Goal: Task Accomplishment & Management: Complete application form

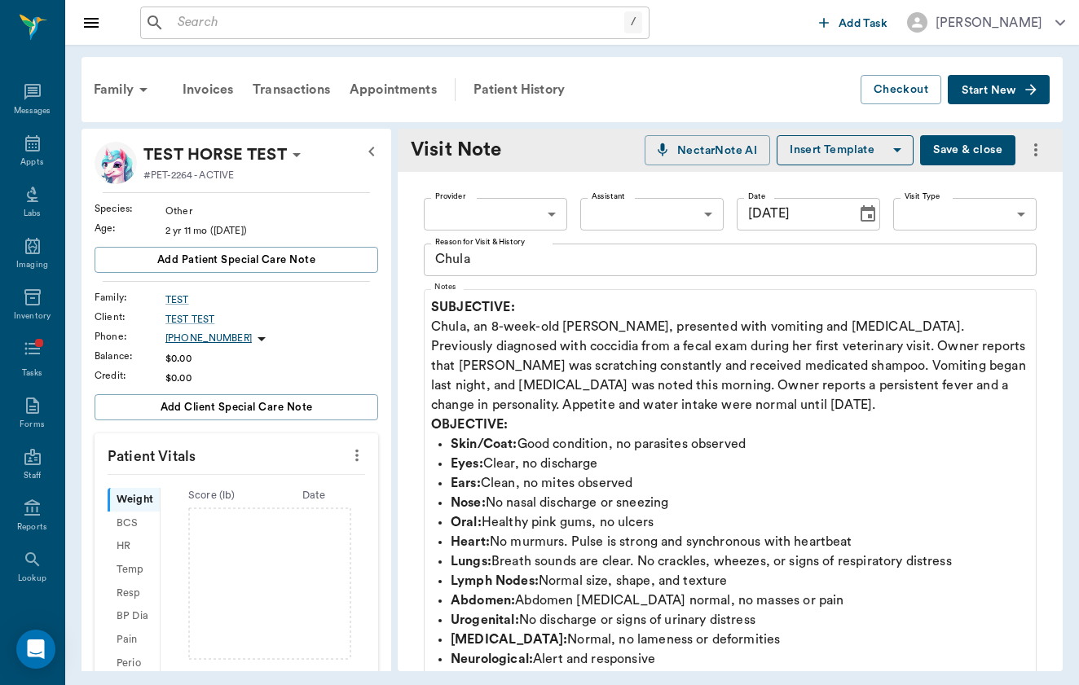
scroll to position [134, 0]
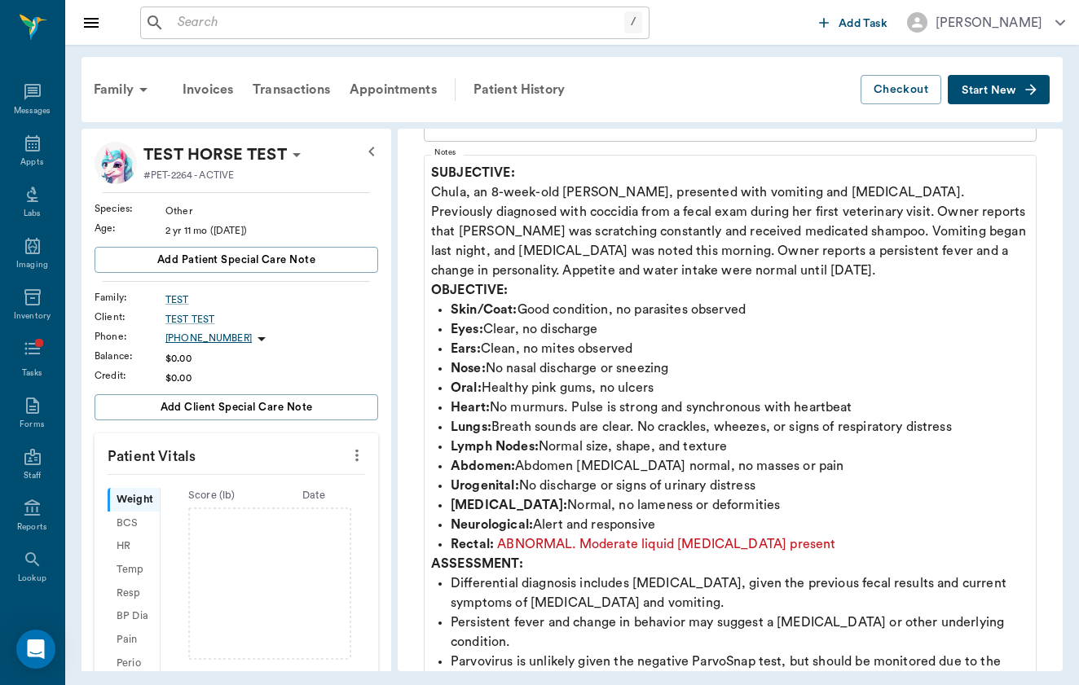
click at [996, 90] on span "Start New" at bounding box center [988, 90] width 55 height 0
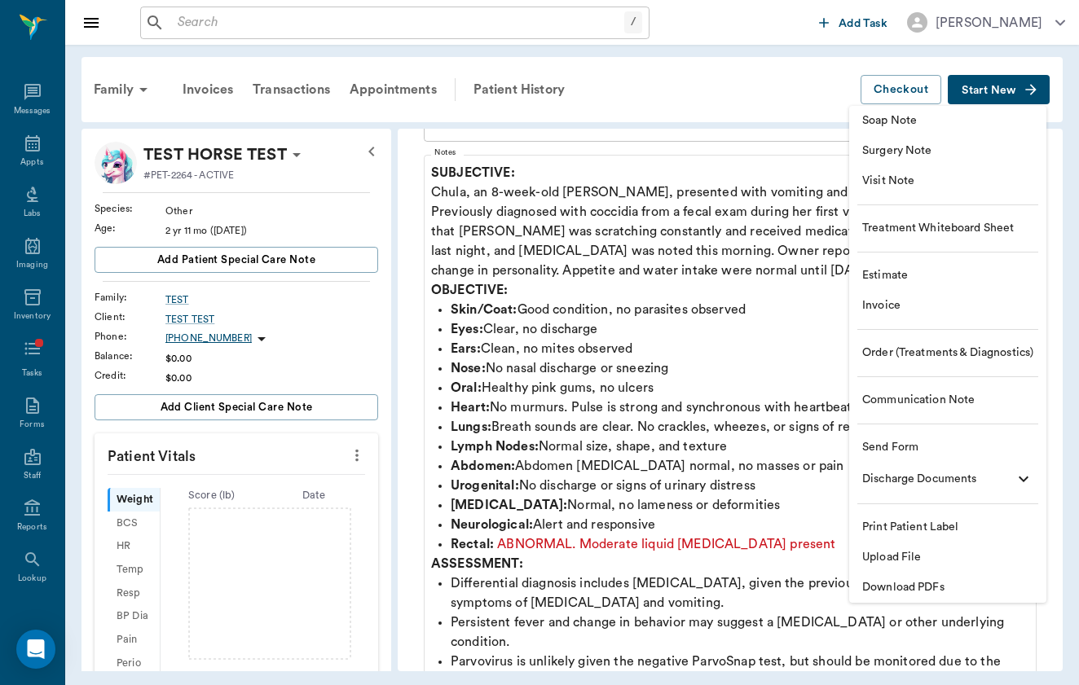
click at [953, 185] on span "Visit Note" at bounding box center [947, 181] width 171 height 17
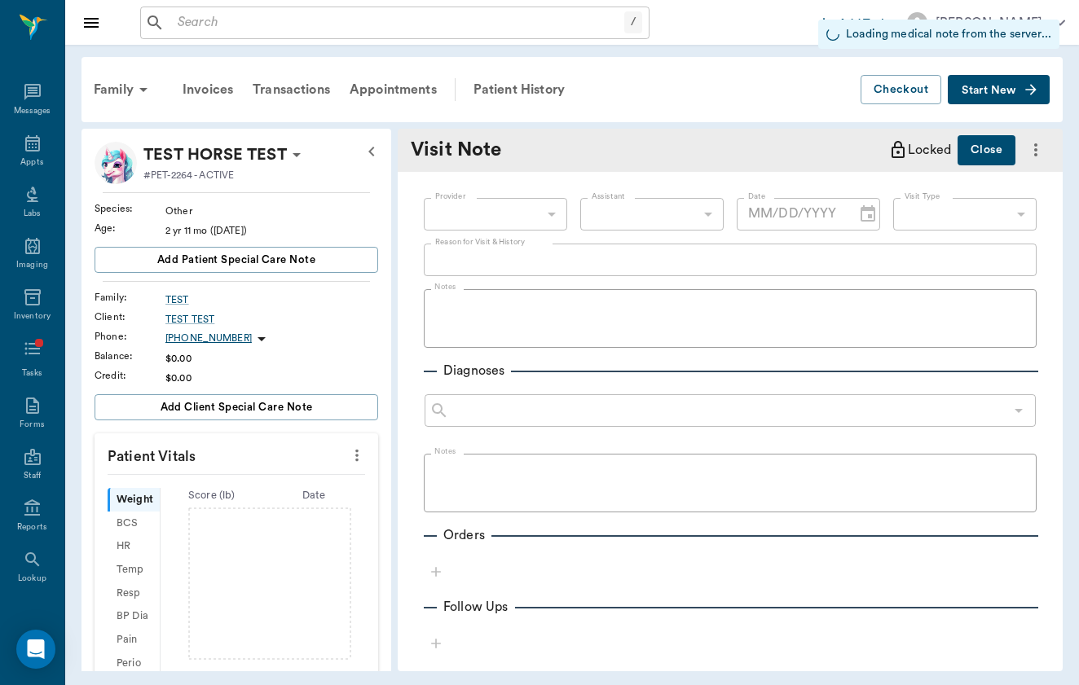
type input "[DATE]"
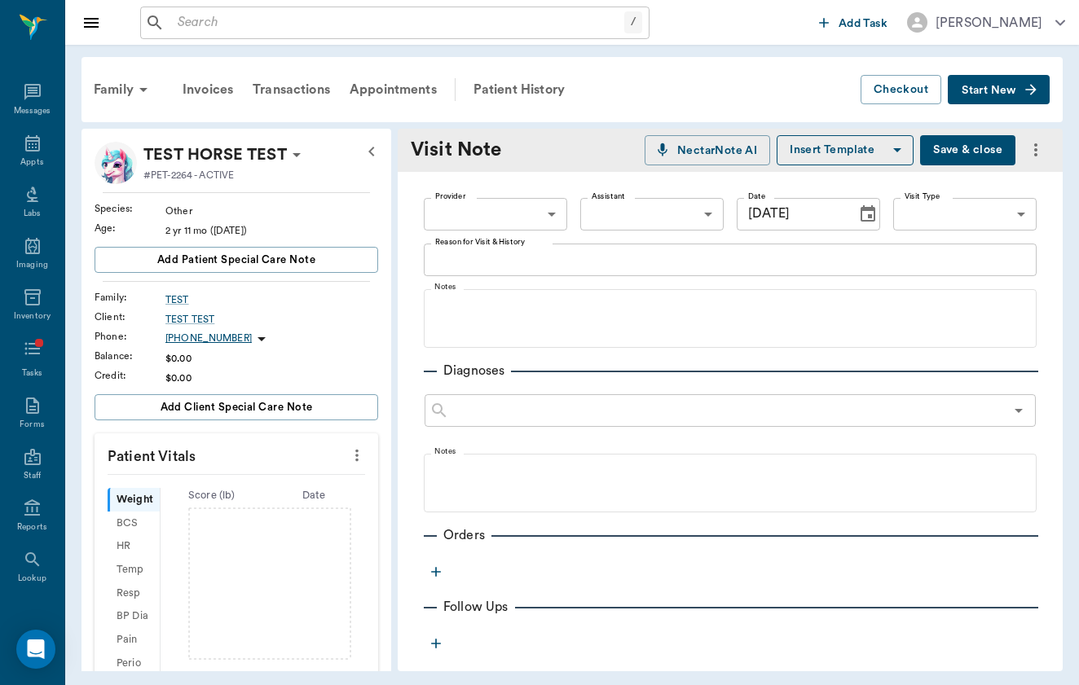
click at [973, 134] on div "Visit Note NectarNote AI Insert Template Save & close" at bounding box center [730, 150] width 665 height 43
click at [950, 153] on button "Save & close" at bounding box center [967, 150] width 95 height 30
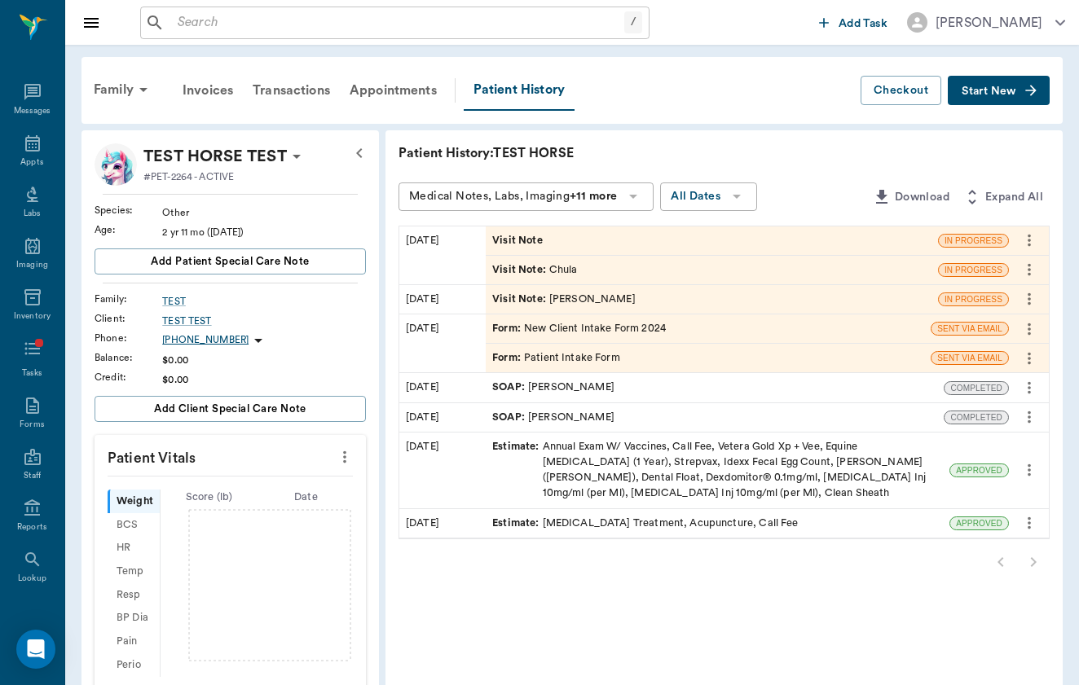
click at [659, 243] on div "Visit Note" at bounding box center [712, 240] width 452 height 29
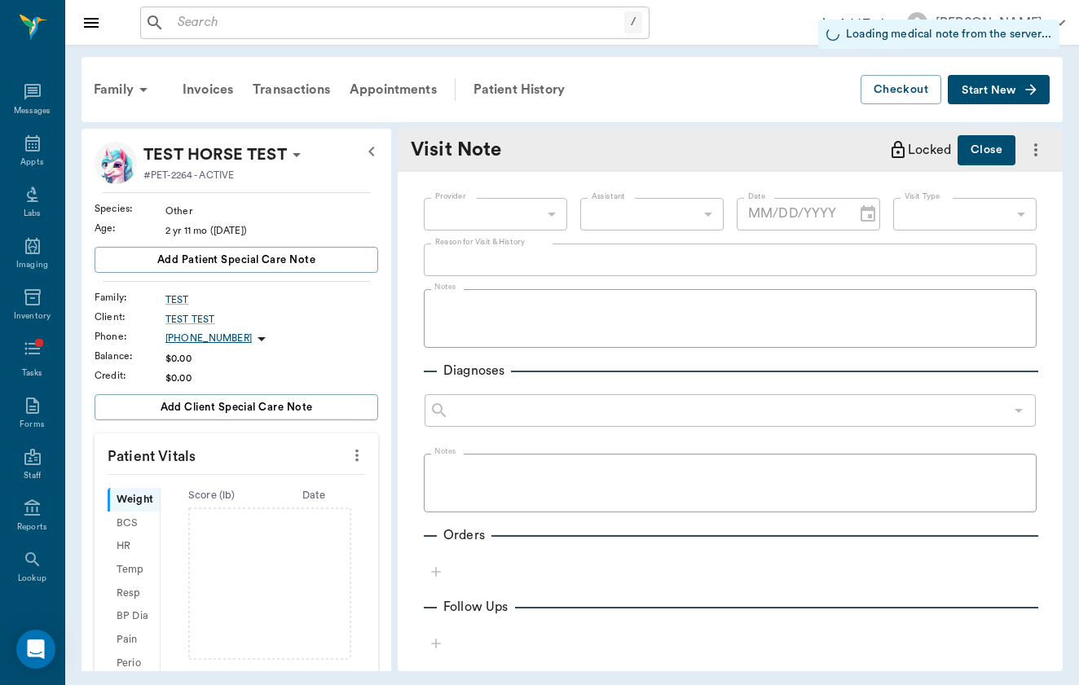
type input "[DATE]"
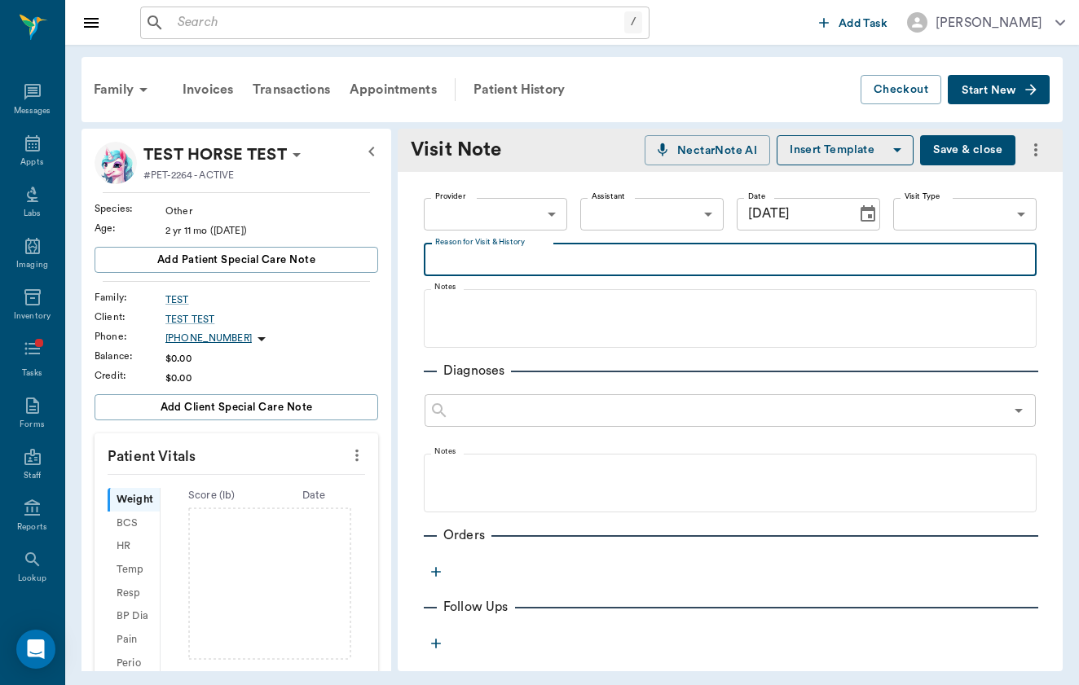
click at [569, 264] on textarea "Reason for Visit & History" at bounding box center [730, 259] width 590 height 19
type textarea "CHolulua"
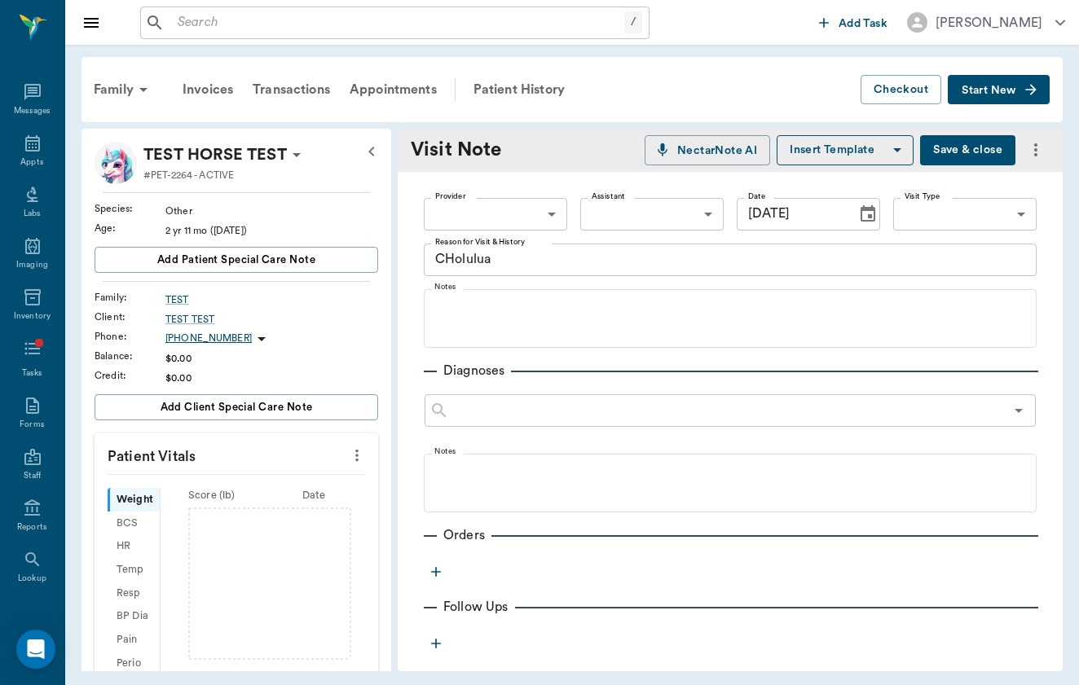
click at [997, 123] on div "Family Invoices Transactions Appointments Patient History Checkout Start New TE…" at bounding box center [571, 364] width 1013 height 639
click at [985, 143] on button "Save & close" at bounding box center [967, 150] width 95 height 30
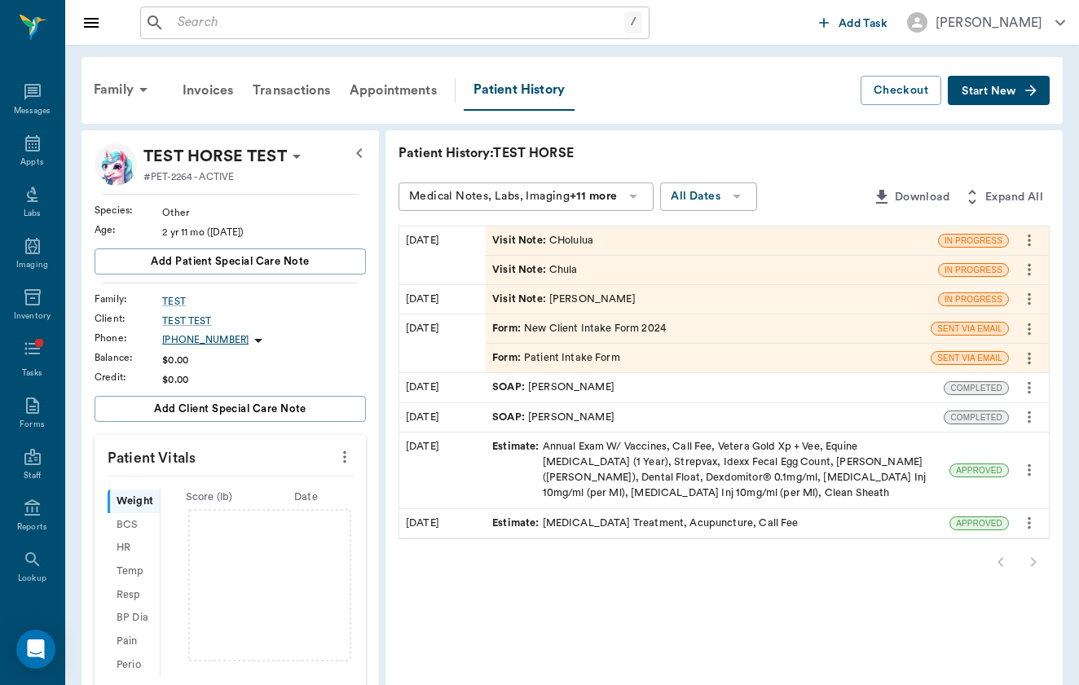
click at [1031, 276] on icon "more" at bounding box center [1029, 270] width 18 height 20
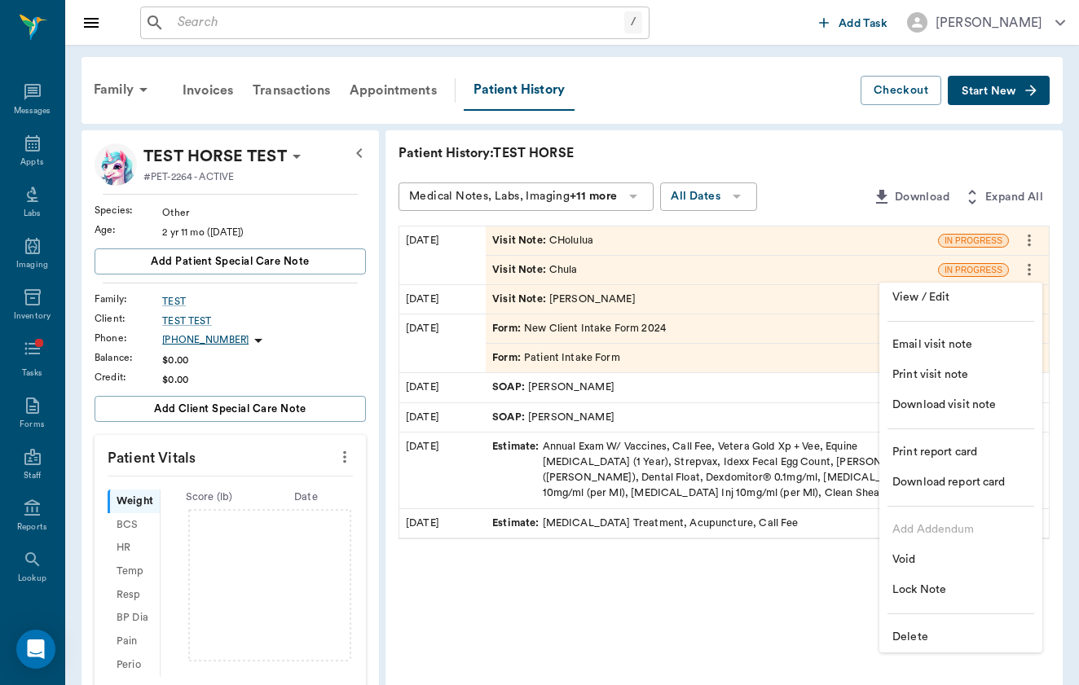
click at [949, 639] on span "Delete" at bounding box center [960, 637] width 137 height 17
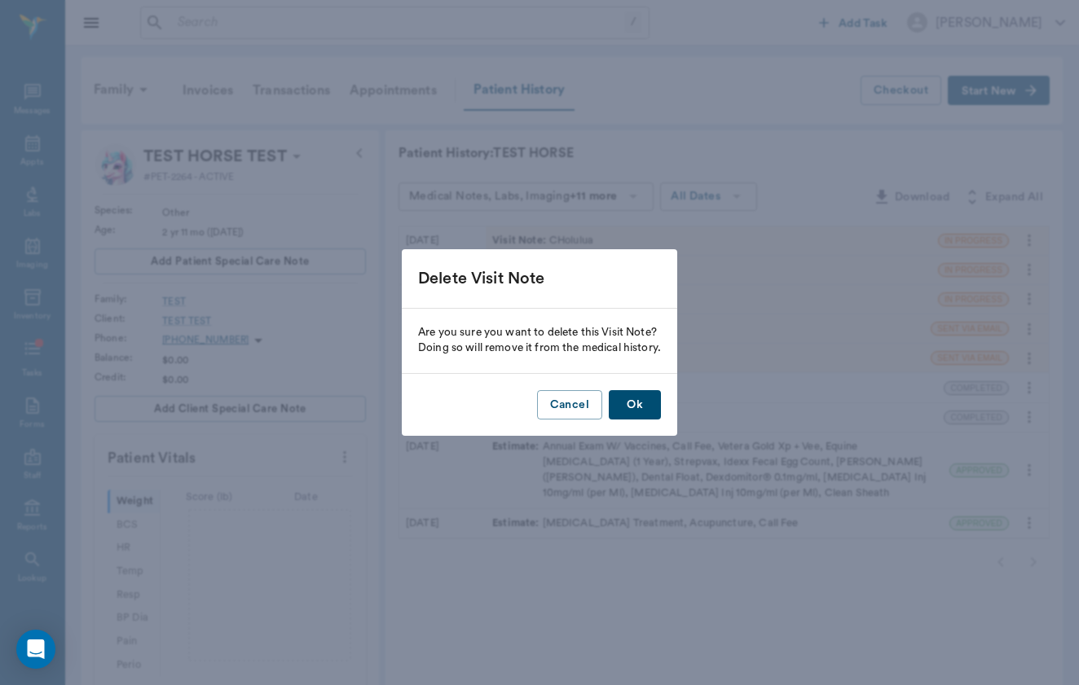
click at [661, 402] on button "Ok" at bounding box center [635, 405] width 52 height 30
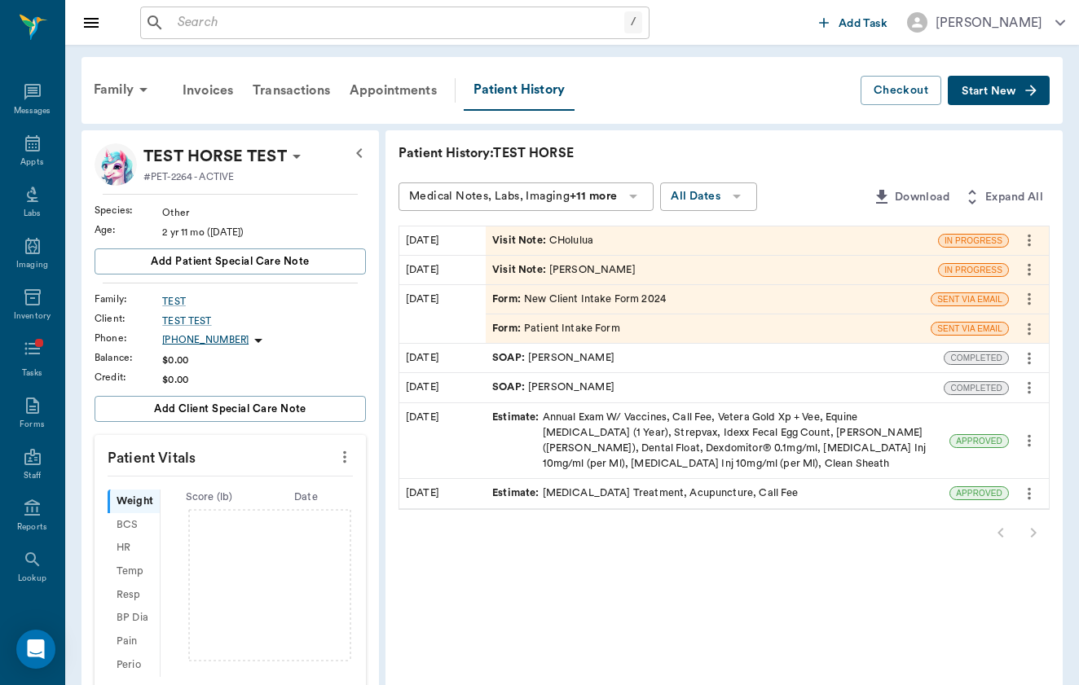
click at [1022, 263] on icon "more" at bounding box center [1029, 270] width 18 height 20
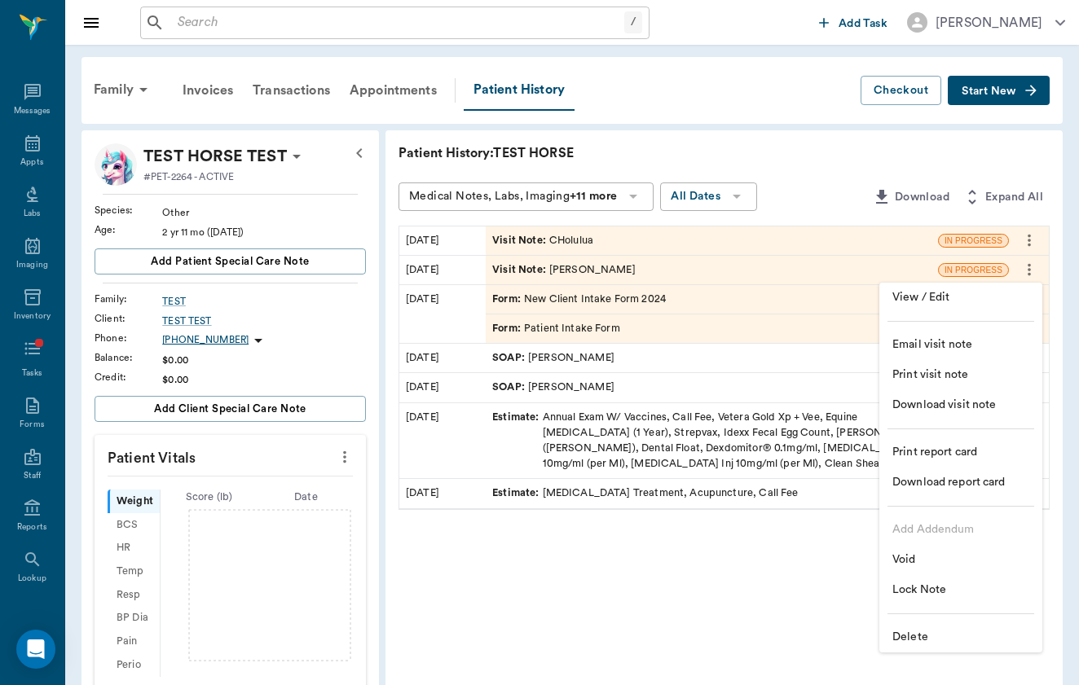
click at [908, 624] on li "Delete" at bounding box center [960, 637] width 163 height 30
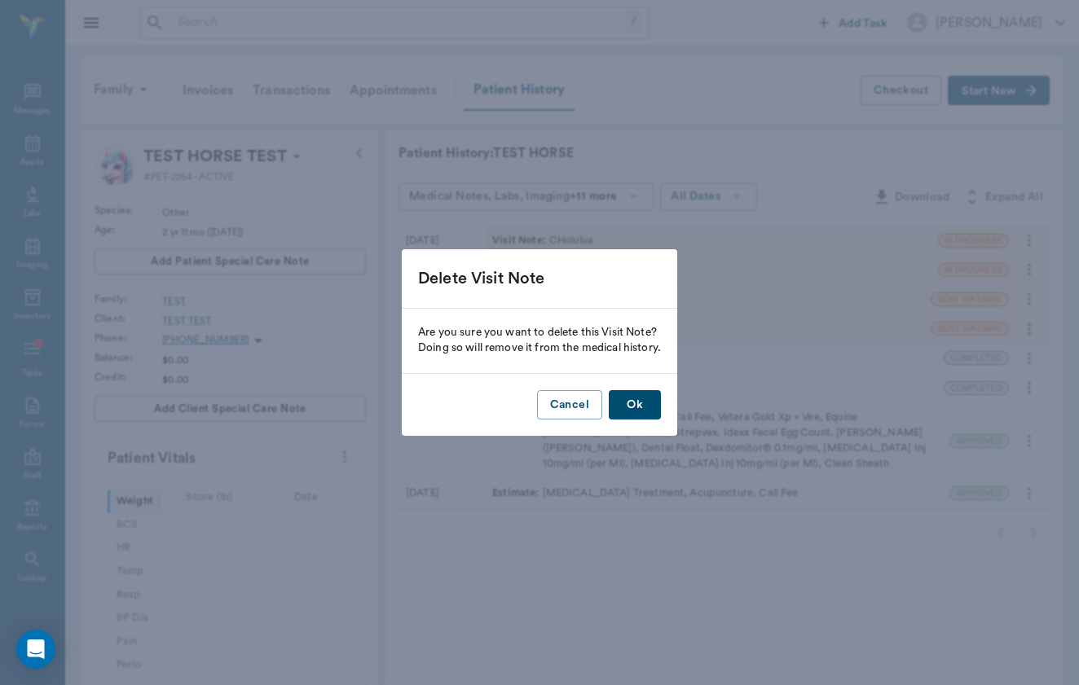
click at [643, 405] on button "Ok" at bounding box center [635, 405] width 52 height 30
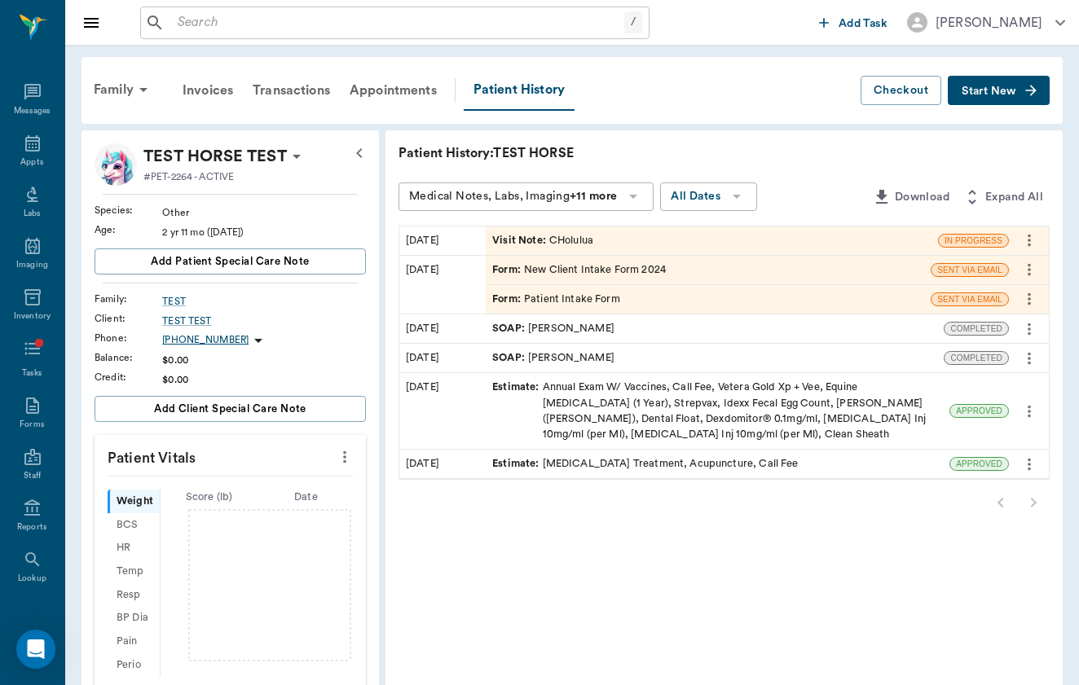
click at [1026, 99] on button "Start New" at bounding box center [998, 91] width 102 height 30
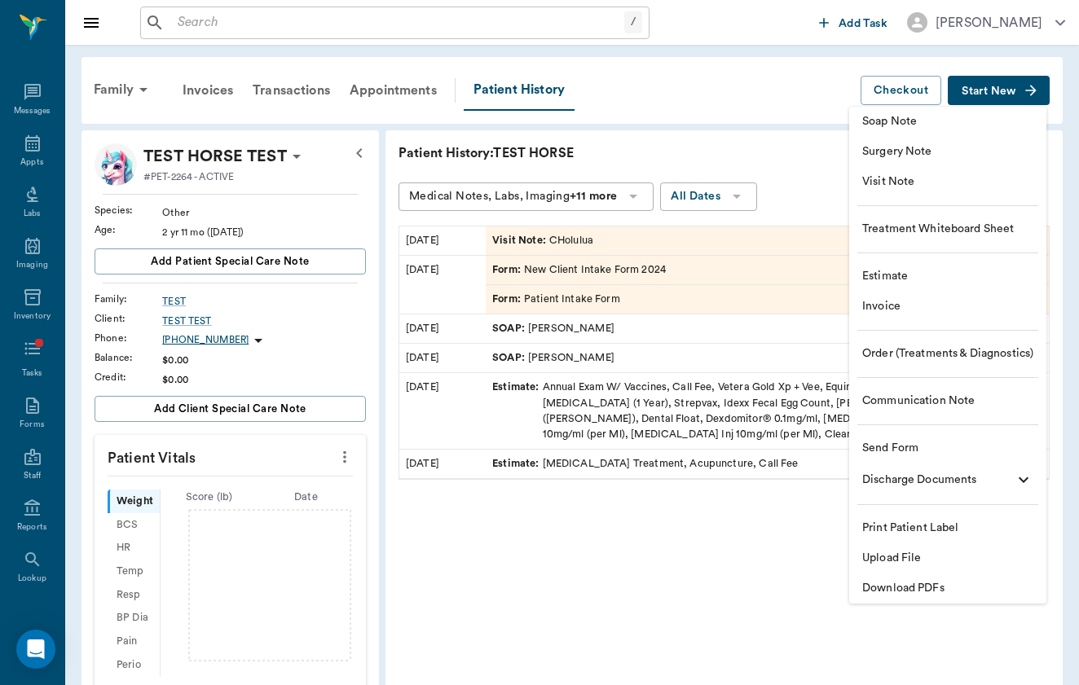
click at [991, 188] on span "Visit Note" at bounding box center [947, 182] width 171 height 17
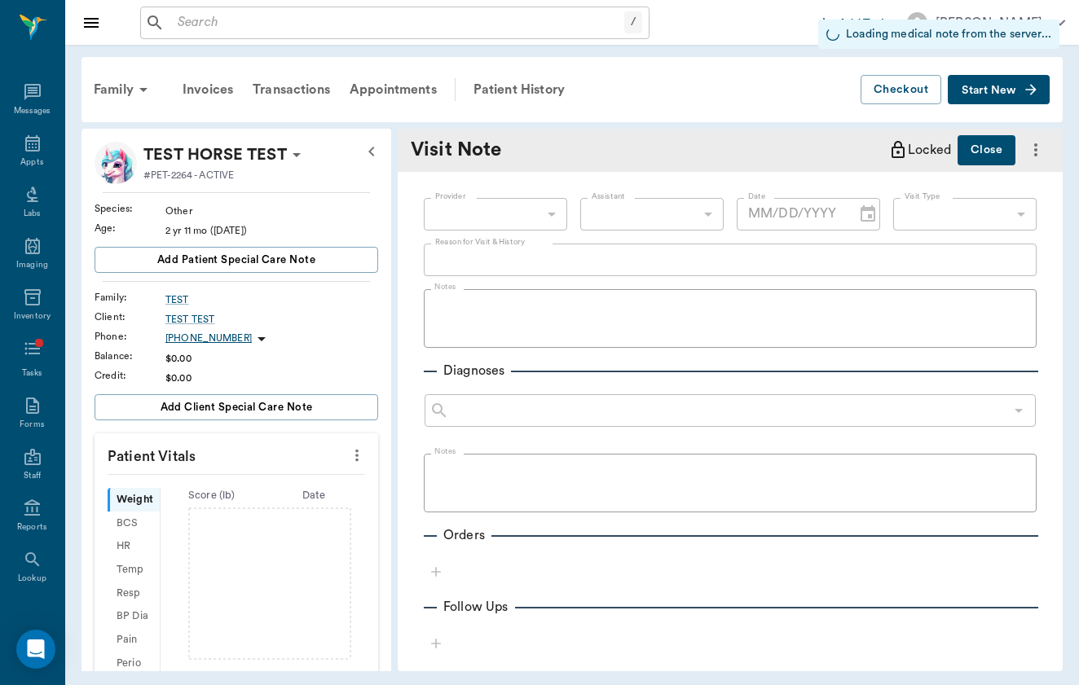
type input "[DATE]"
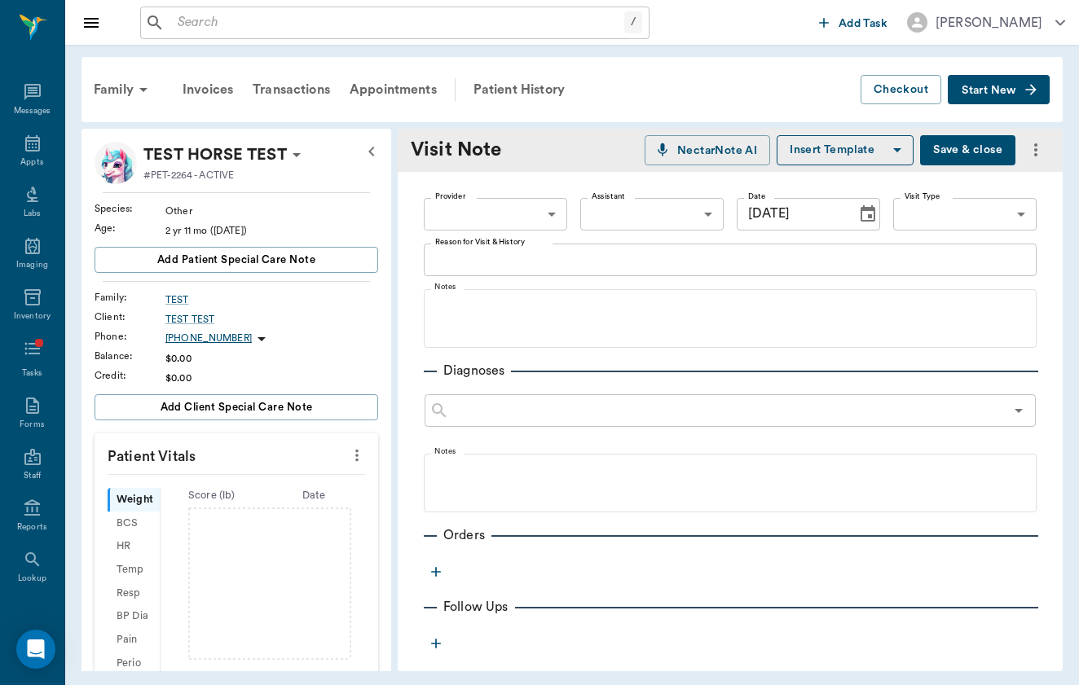
click at [477, 263] on textarea "Reason for Visit & History" at bounding box center [730, 259] width 590 height 19
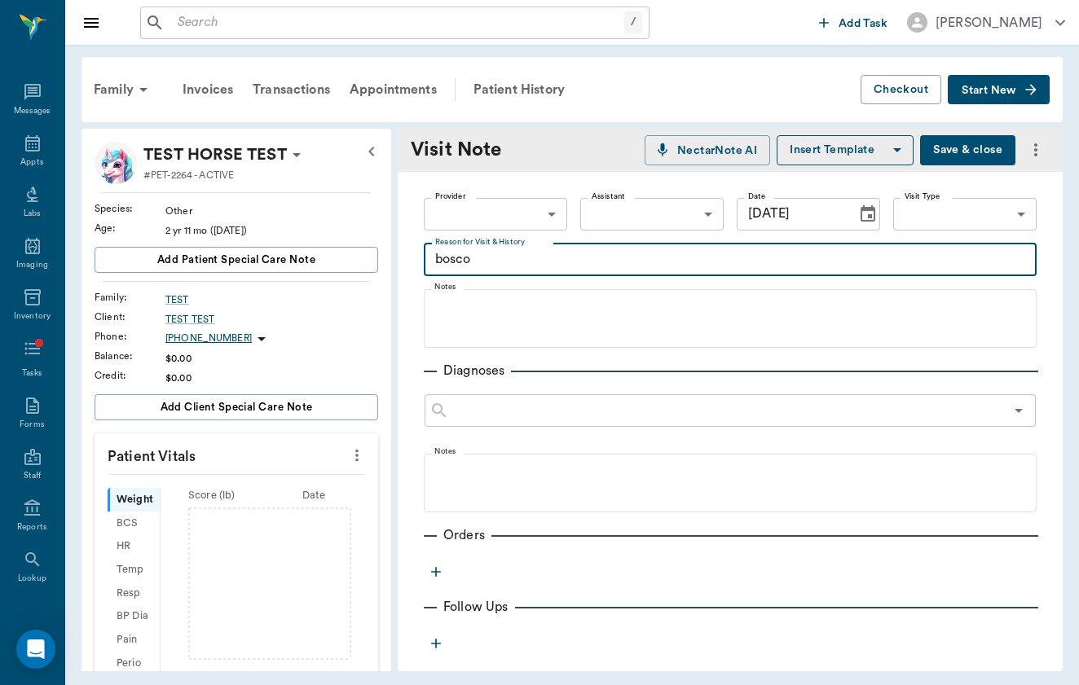
type textarea "bosco"
click at [986, 154] on button "Save & close" at bounding box center [967, 150] width 95 height 30
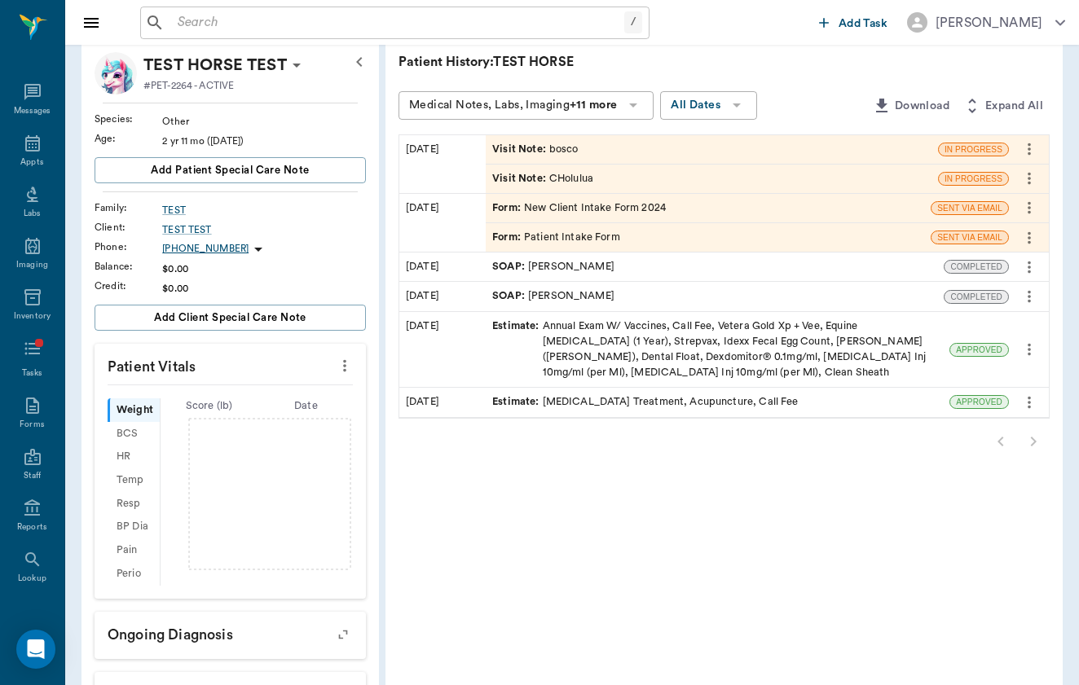
scroll to position [93, 0]
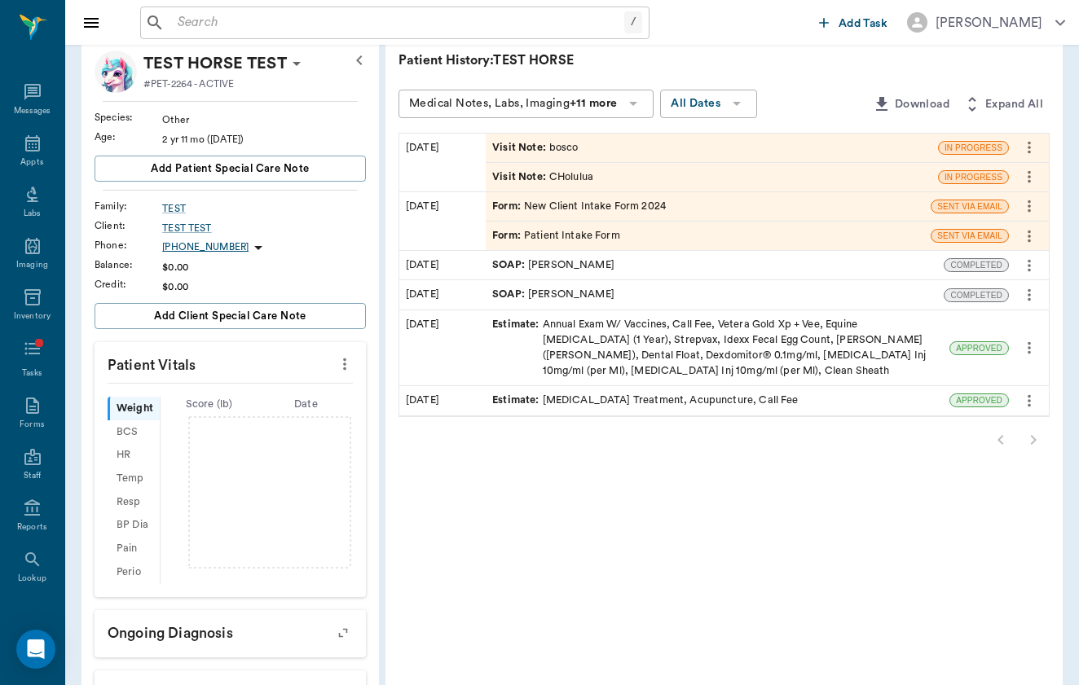
click at [492, 148] on div "Visit Note : bosco" at bounding box center [535, 147] width 86 height 15
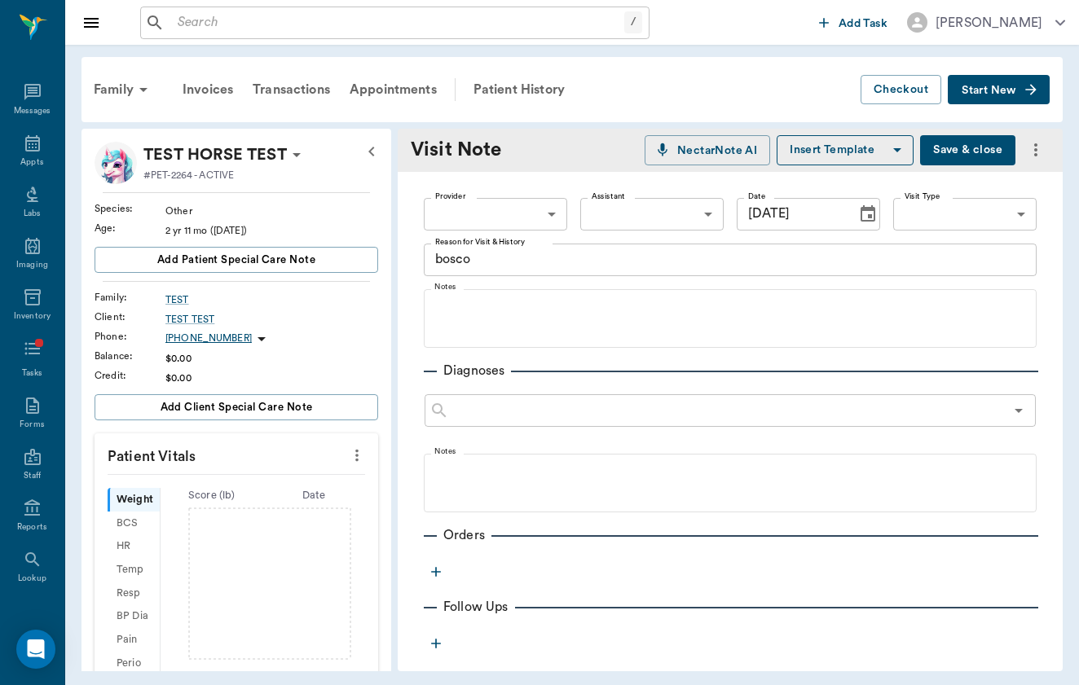
type input "[DATE]"
type textarea "bosco"
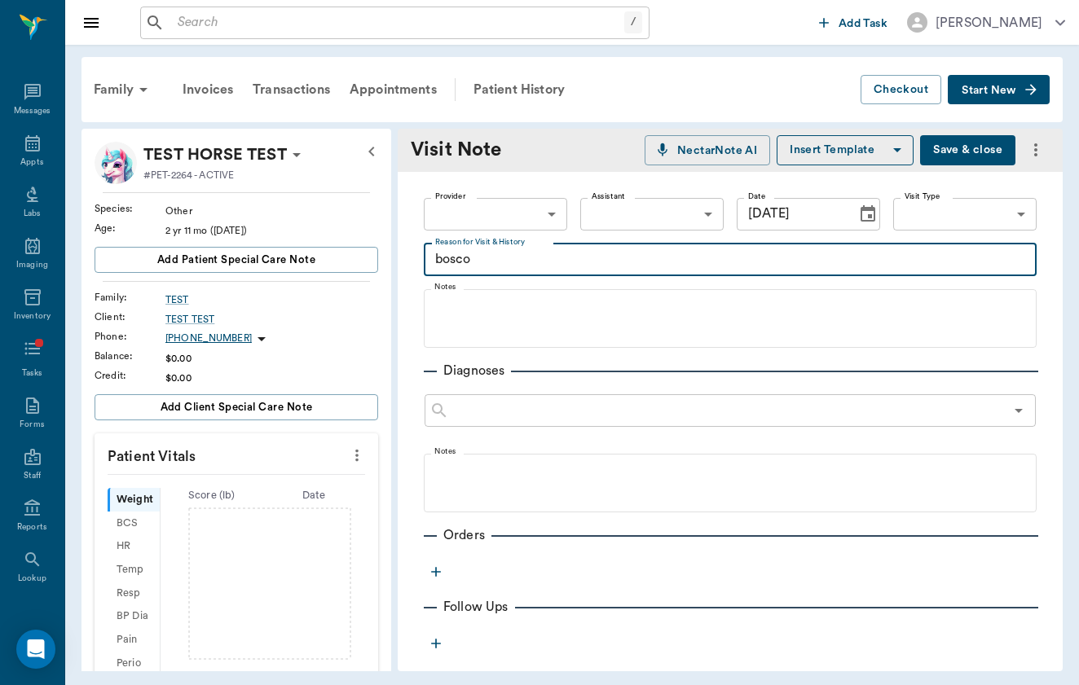
click at [596, 256] on textarea "bosco" at bounding box center [730, 259] width 590 height 19
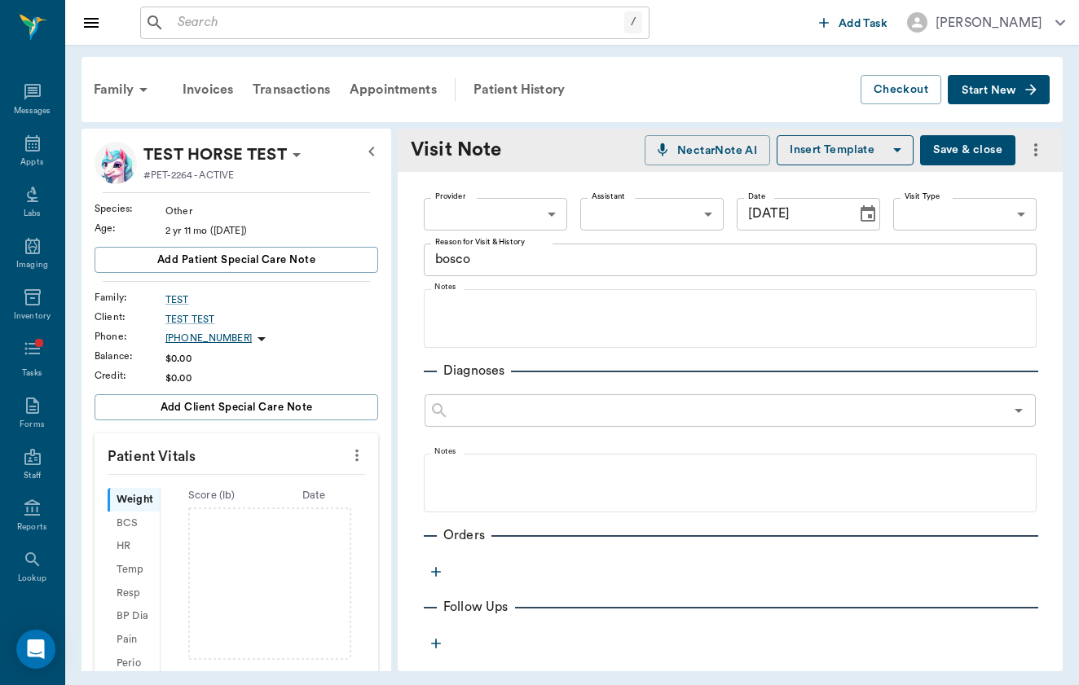
click at [985, 134] on div "Visit Note NectarNote AI Insert Template Save & close" at bounding box center [730, 150] width 665 height 43
click at [985, 156] on button "Save & close" at bounding box center [967, 150] width 95 height 30
